Goal: Find specific page/section: Find specific page/section

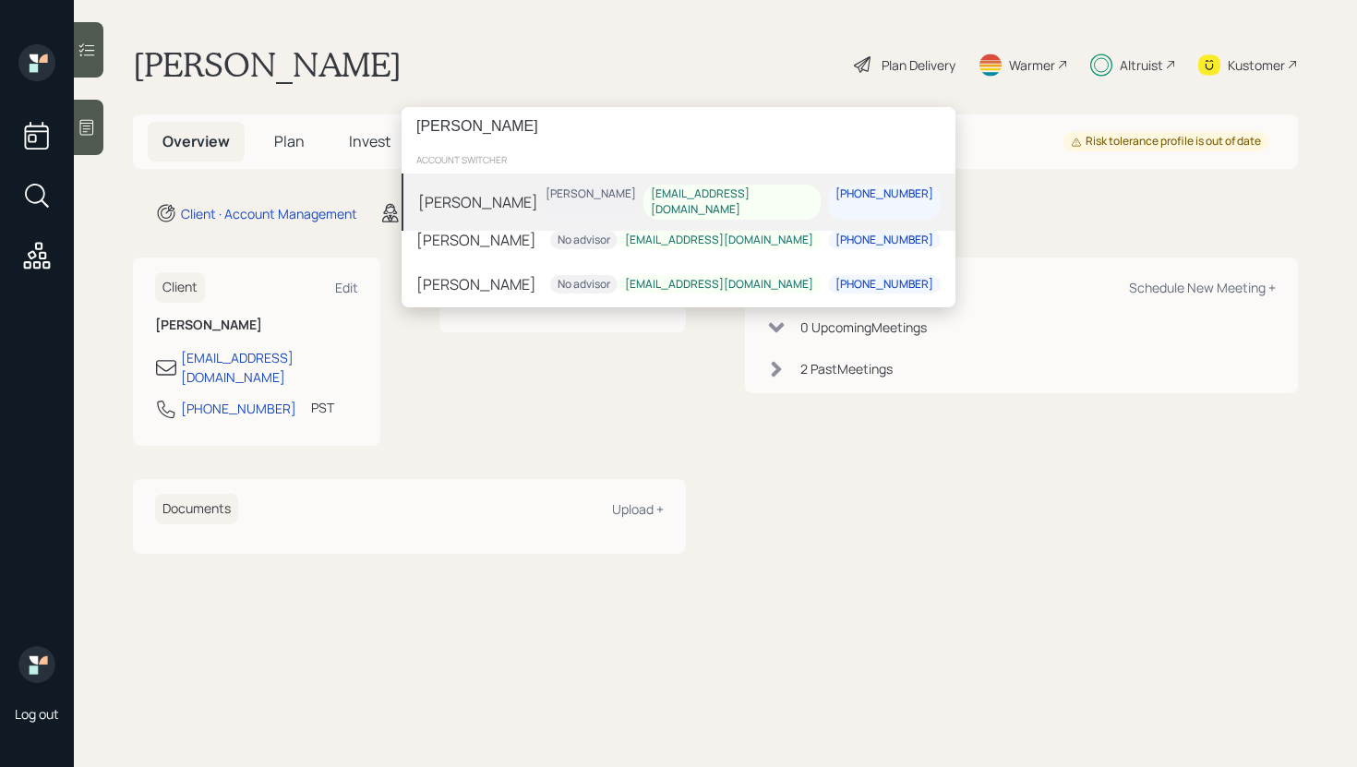
type input "[PERSON_NAME]"
click at [561, 198] on div "Nancy Johnson Jonah Coleman nlj530@hotmail.com 301-832-1449" at bounding box center [679, 202] width 554 height 57
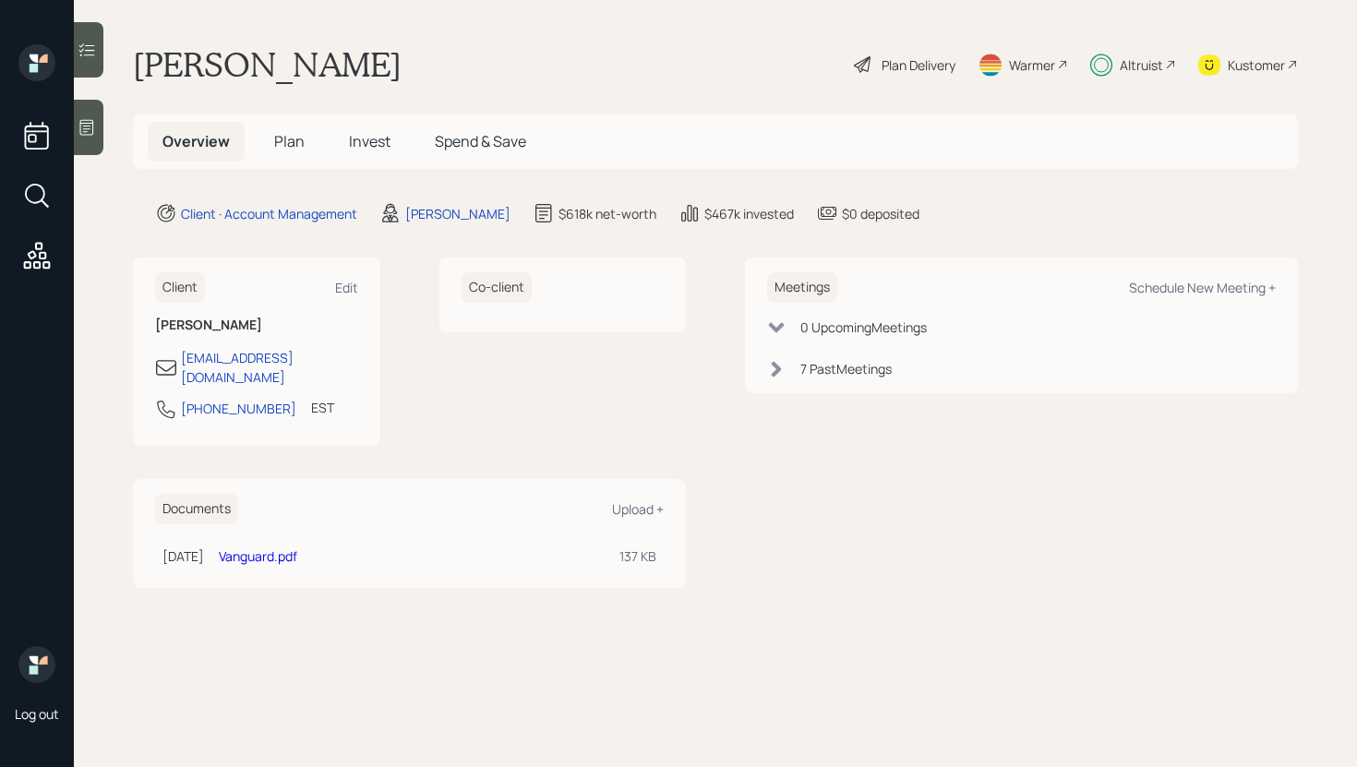
click at [91, 54] on icon at bounding box center [87, 50] width 18 height 18
